Goal: Information Seeking & Learning: Learn about a topic

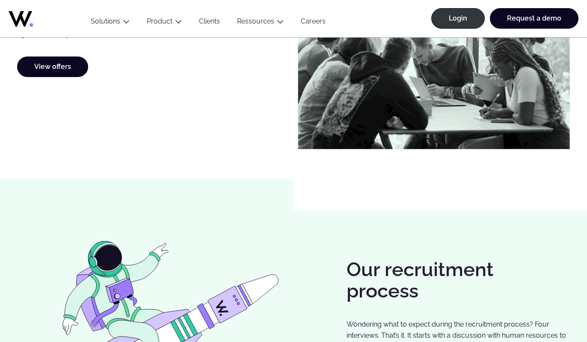
scroll to position [552, 0]
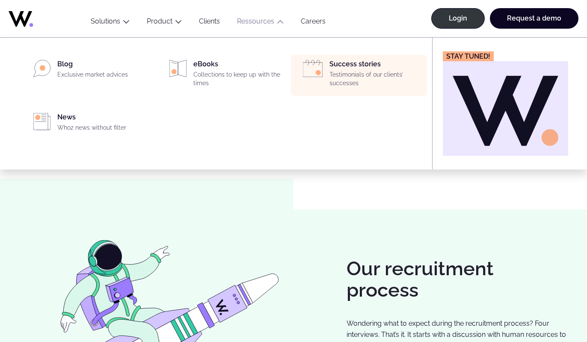
click at [329, 77] on div "Success stories Testimonials of our clients’ successes" at bounding box center [359, 75] width 126 height 31
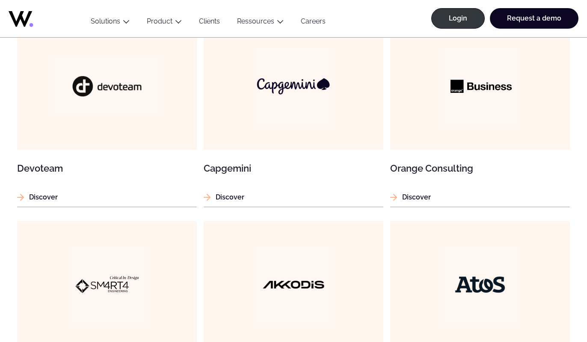
scroll to position [543, 0]
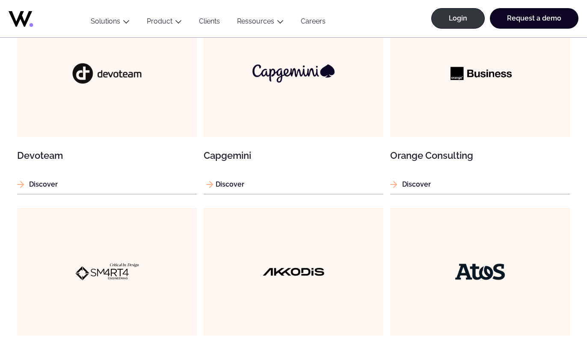
click at [236, 192] on article "Capgemini Discover" at bounding box center [294, 101] width 180 height 185
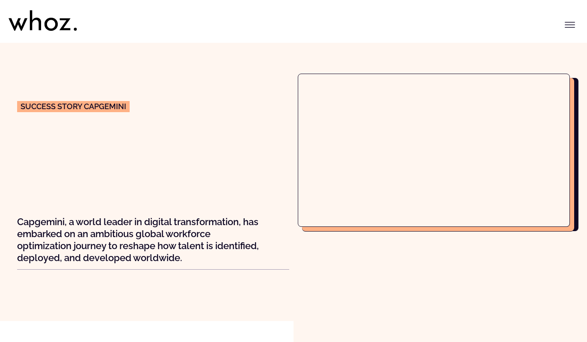
click at [239, 183] on h1 "Capgemini unlocks global workforce excellence with Whoz" at bounding box center [153, 172] width 272 height 77
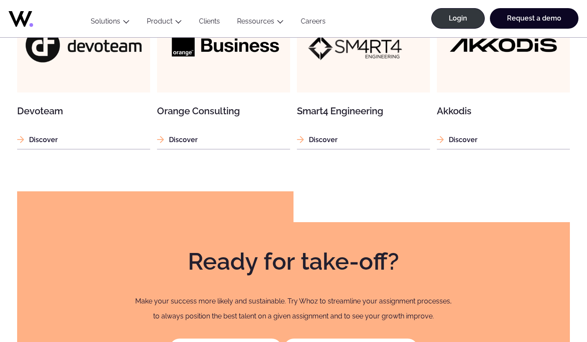
scroll to position [1092, 0]
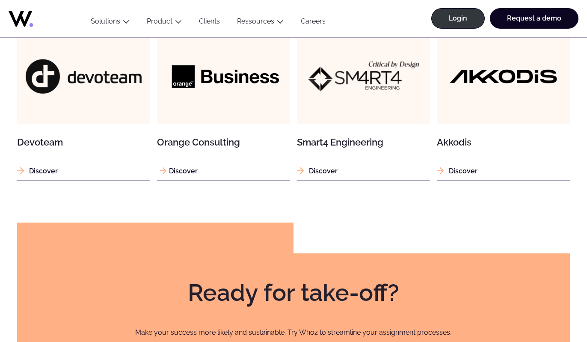
click at [187, 169] on p "Discover" at bounding box center [223, 171] width 133 height 11
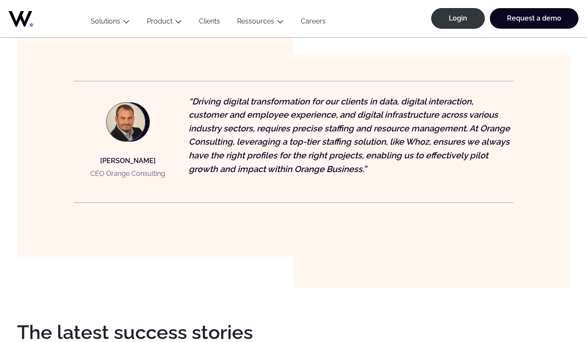
scroll to position [808, 0]
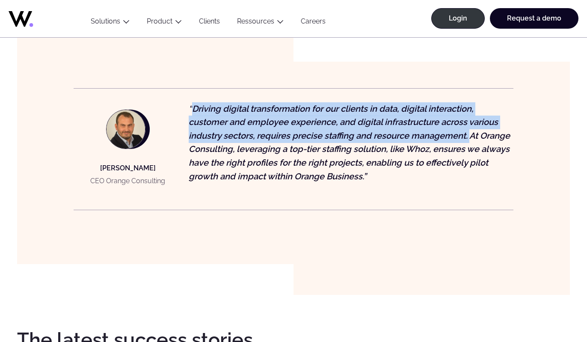
drag, startPoint x: 191, startPoint y: 107, endPoint x: 469, endPoint y: 132, distance: 279.4
click at [469, 132] on p "“Driving digital transformation for our clients in data, digital interaction, c…" at bounding box center [351, 142] width 325 height 81
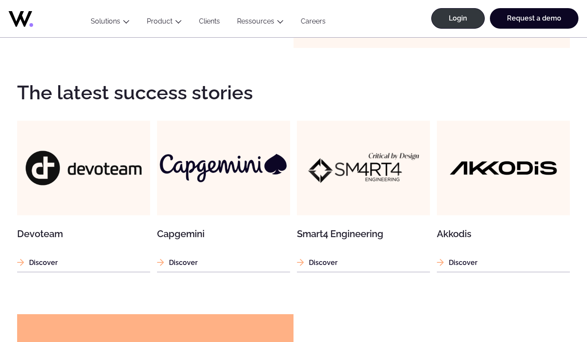
scroll to position [1088, 0]
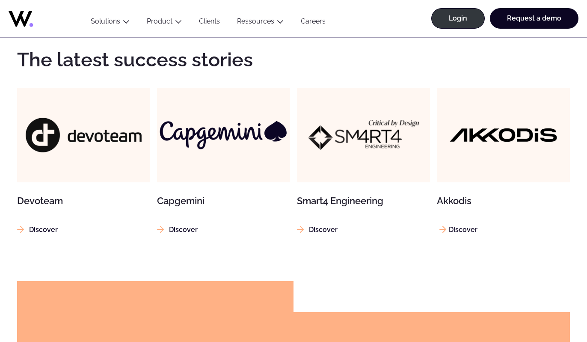
click at [471, 229] on p "Discover" at bounding box center [503, 229] width 133 height 11
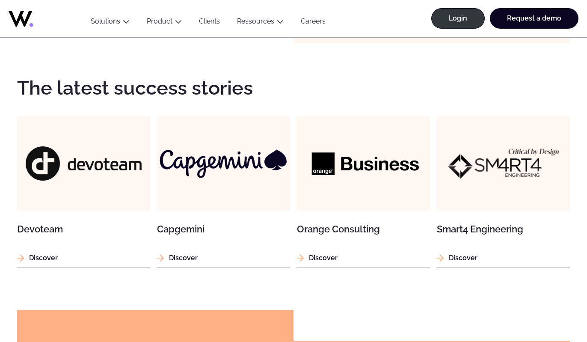
scroll to position [1027, 0]
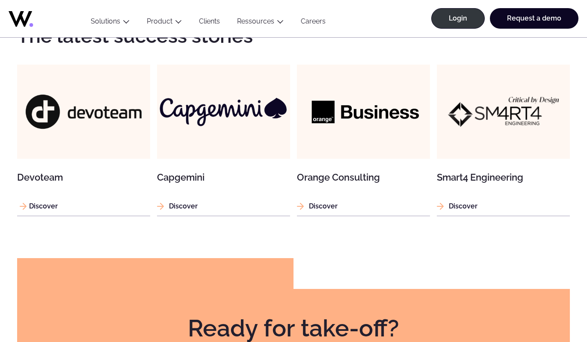
click at [56, 211] on p "Discover" at bounding box center [83, 206] width 133 height 11
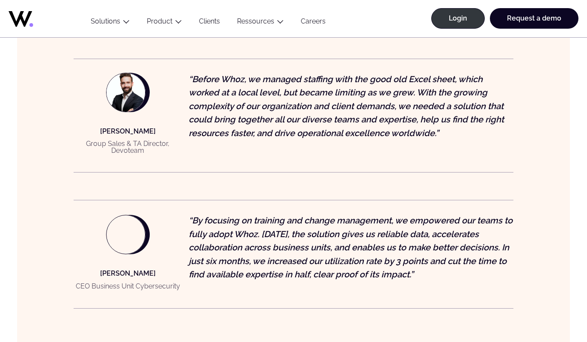
scroll to position [771, 0]
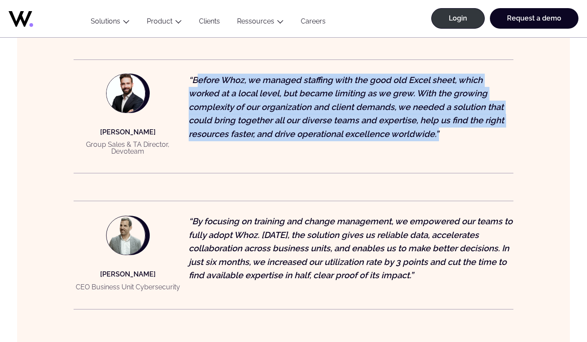
drag, startPoint x: 195, startPoint y: 69, endPoint x: 438, endPoint y: 125, distance: 249.2
click at [438, 125] on p "“Before Whoz, we managed staffing with the good old Excel sheet, which worked a…" at bounding box center [351, 108] width 325 height 68
copy p "efore Whoz, we managed staffing with the good old Excel sheet, which worked at …"
click at [247, 93] on p "“Before Whoz, we managed staffing with the good old Excel sheet, which worked a…" at bounding box center [351, 108] width 325 height 68
drag, startPoint x: 196, startPoint y: 69, endPoint x: 436, endPoint y: 127, distance: 247.1
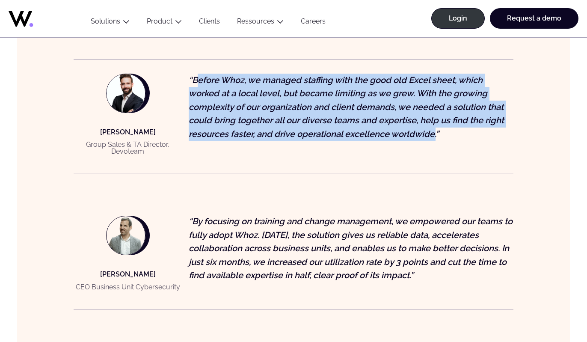
click at [436, 127] on p "“Before Whoz, we managed staffing with the good old Excel sheet, which worked a…" at bounding box center [351, 108] width 325 height 68
click at [206, 74] on p "“Before Whoz, we managed staffing with the good old Excel sheet, which worked a…" at bounding box center [351, 108] width 325 height 68
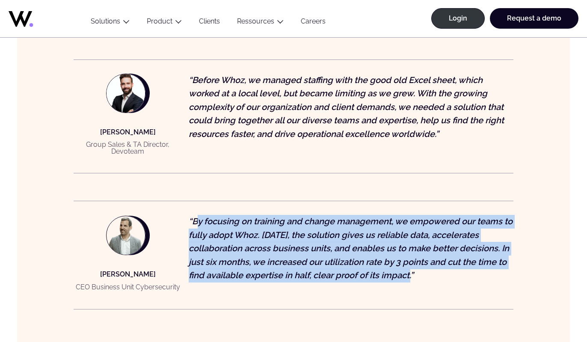
drag, startPoint x: 197, startPoint y: 211, endPoint x: 413, endPoint y: 263, distance: 222.1
click at [413, 263] on p "“By focusing on training and change management, we empowered our teams to fully…" at bounding box center [351, 249] width 325 height 68
copy p "y focusing on training and change management, we empowered our teams to fully a…"
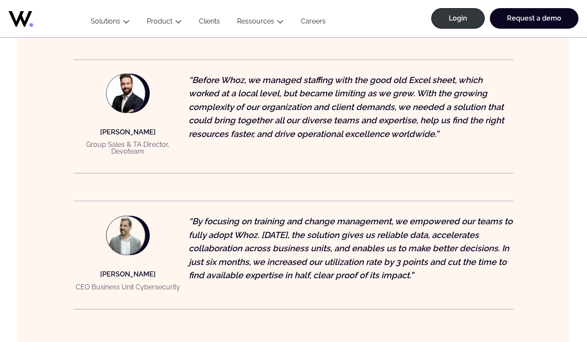
click at [193, 220] on p "“By focusing on training and change management, we empowered our teams to fully…" at bounding box center [351, 249] width 325 height 68
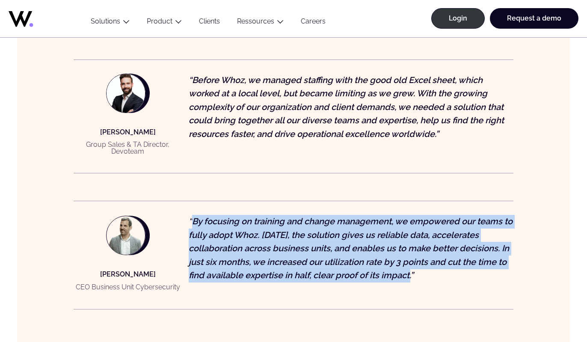
drag, startPoint x: 193, startPoint y: 209, endPoint x: 418, endPoint y: 271, distance: 232.9
click at [418, 271] on p "“By focusing on training and change management, we empowered our teams to fully…" at bounding box center [351, 249] width 325 height 68
copy p "By focusing on training and change management, we empowered our teams to fully …"
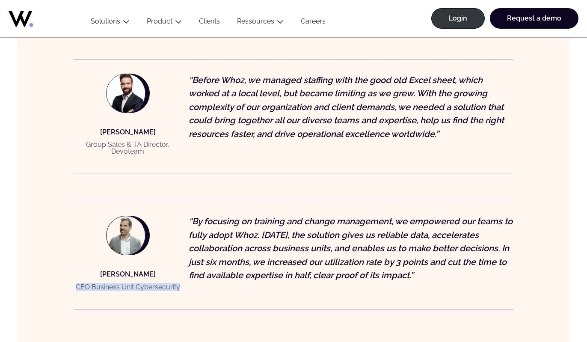
drag, startPoint x: 76, startPoint y: 275, endPoint x: 183, endPoint y: 280, distance: 107.2
click at [183, 280] on figure "Mickael MOEMERSHEIM CEO Business Unit Cybersecurity “By focusing on training an…" at bounding box center [294, 255] width 440 height 109
copy p "CEO Business Unit Cybersecurity"
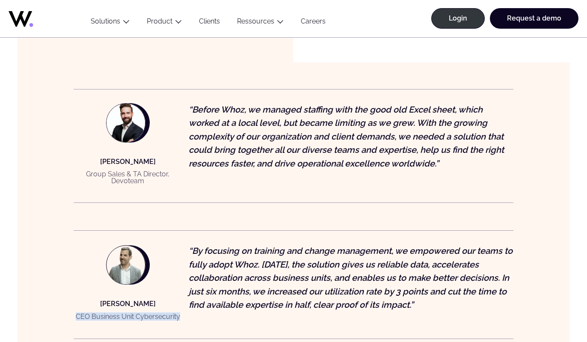
scroll to position [701, 0]
